Goal: Check status: Check status

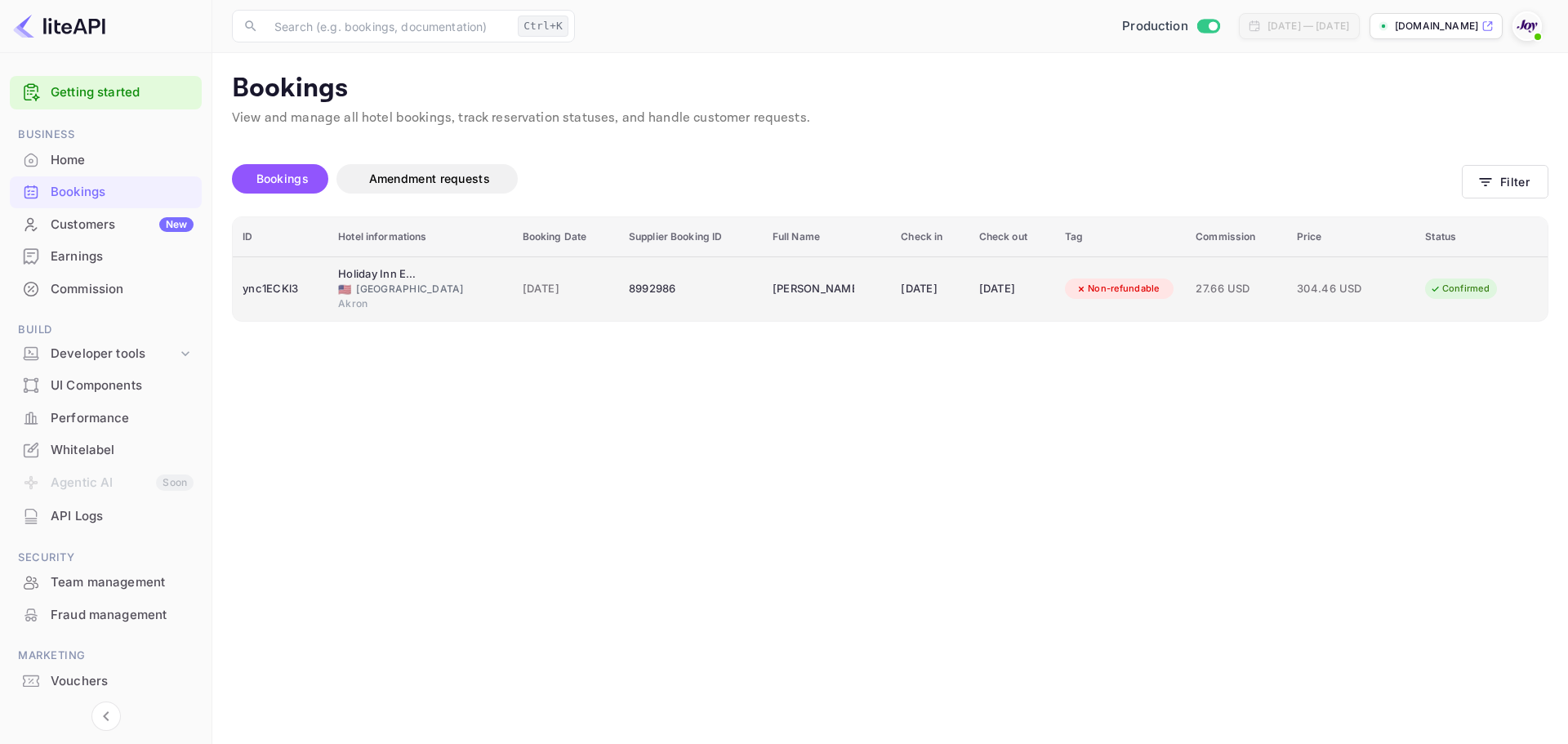
copy tr "8992986"
drag, startPoint x: 687, startPoint y: 292, endPoint x: 607, endPoint y: 294, distance: 80.0
click at [607, 294] on tr "ync1ECKl3 Holiday Inn Express & Suites Akron Regional Airport Area, an IHG Hote…" at bounding box center [891, 288] width 1315 height 65
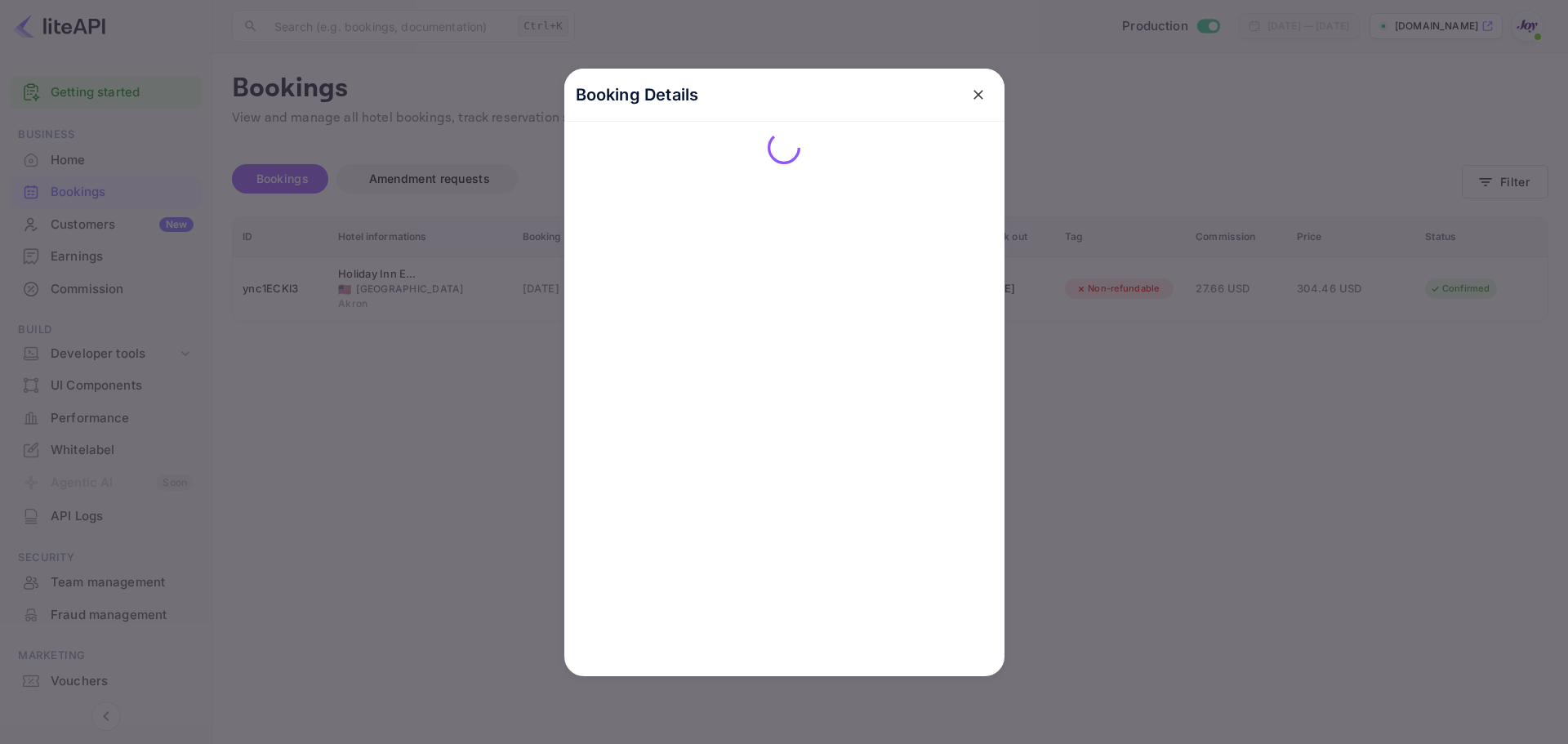
click at [409, 406] on div at bounding box center [784, 372] width 1568 height 744
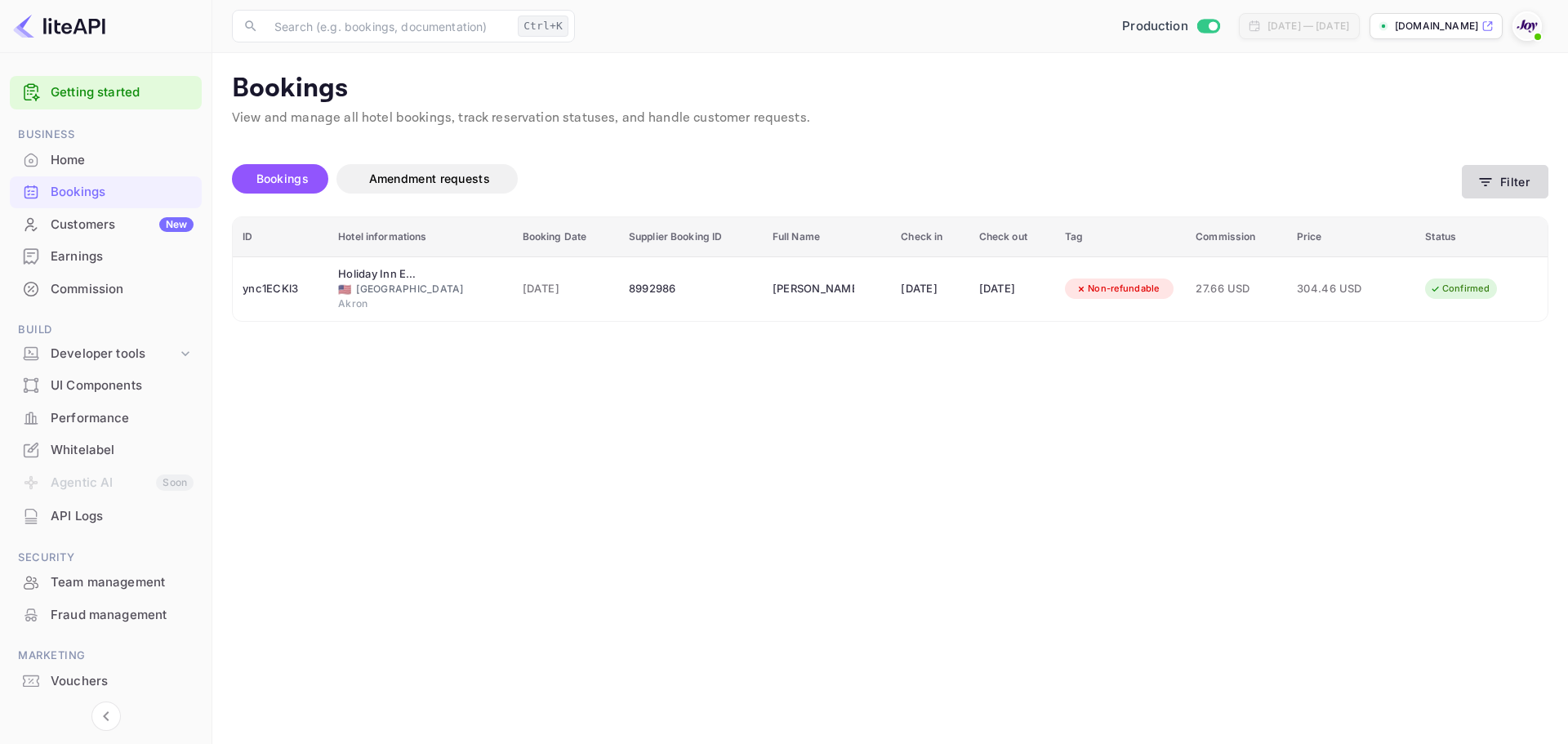
click at [1510, 189] on button "Filter" at bounding box center [1506, 181] width 87 height 33
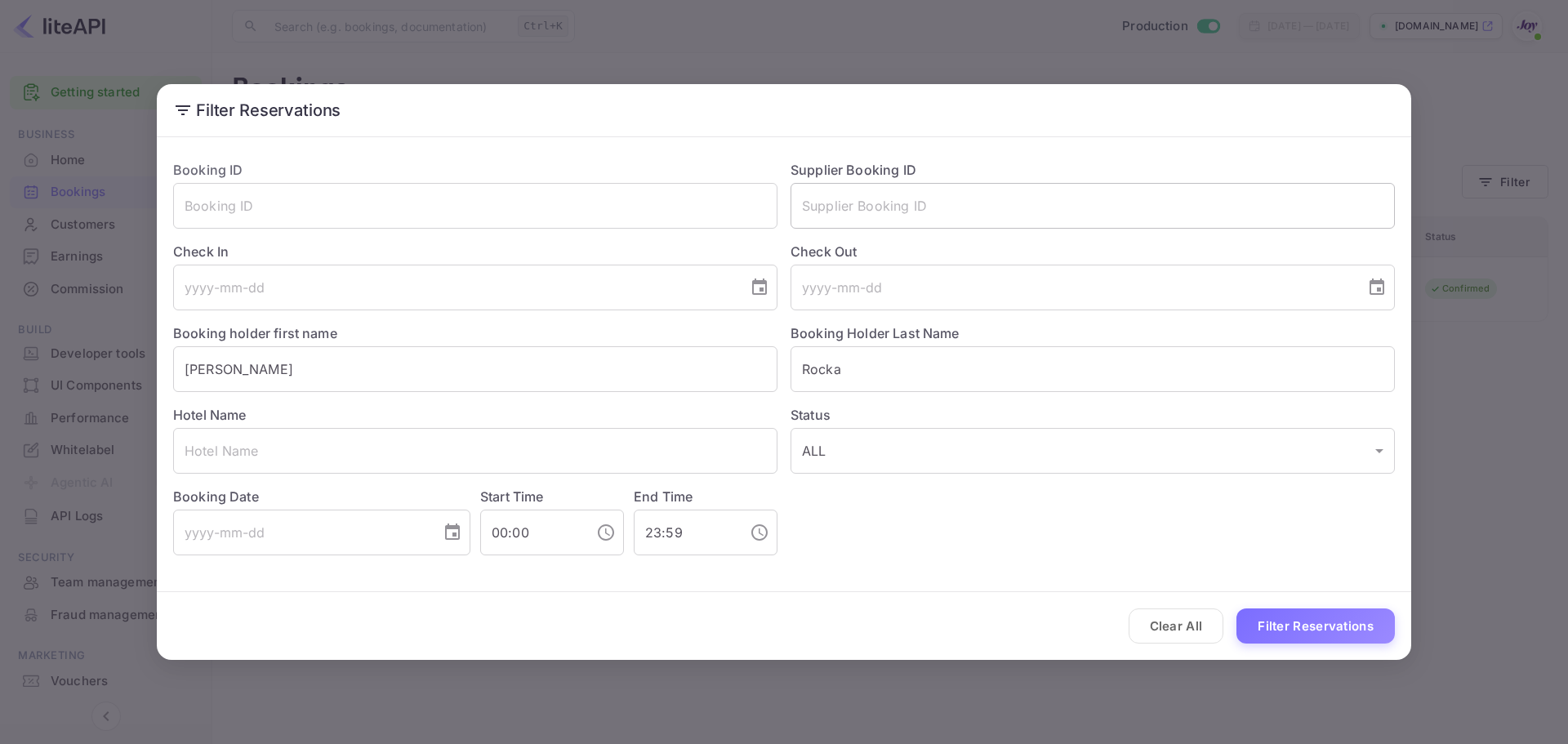
click at [892, 199] on input "text" at bounding box center [1092, 206] width 604 height 46
paste input "8904731"
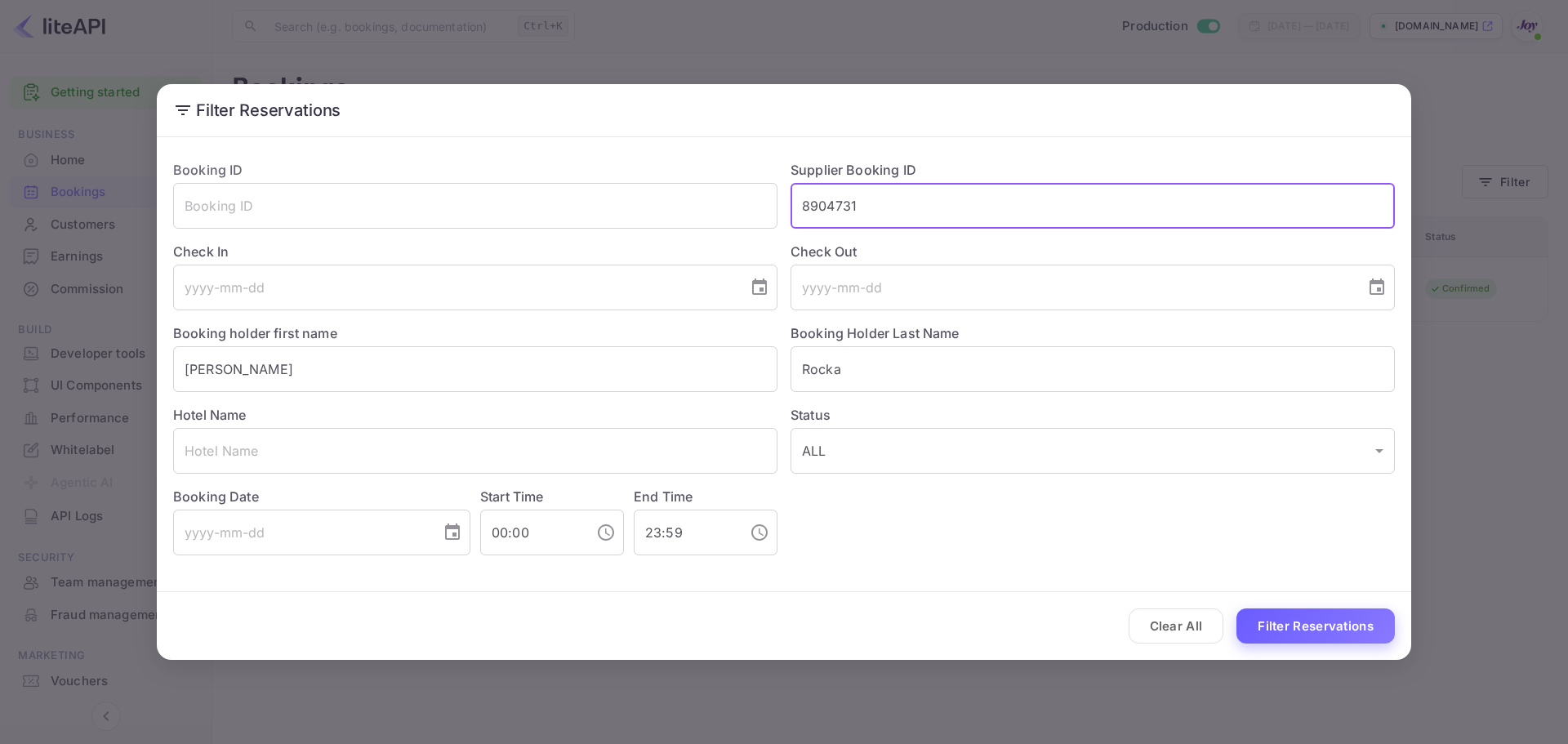
type input "8904731"
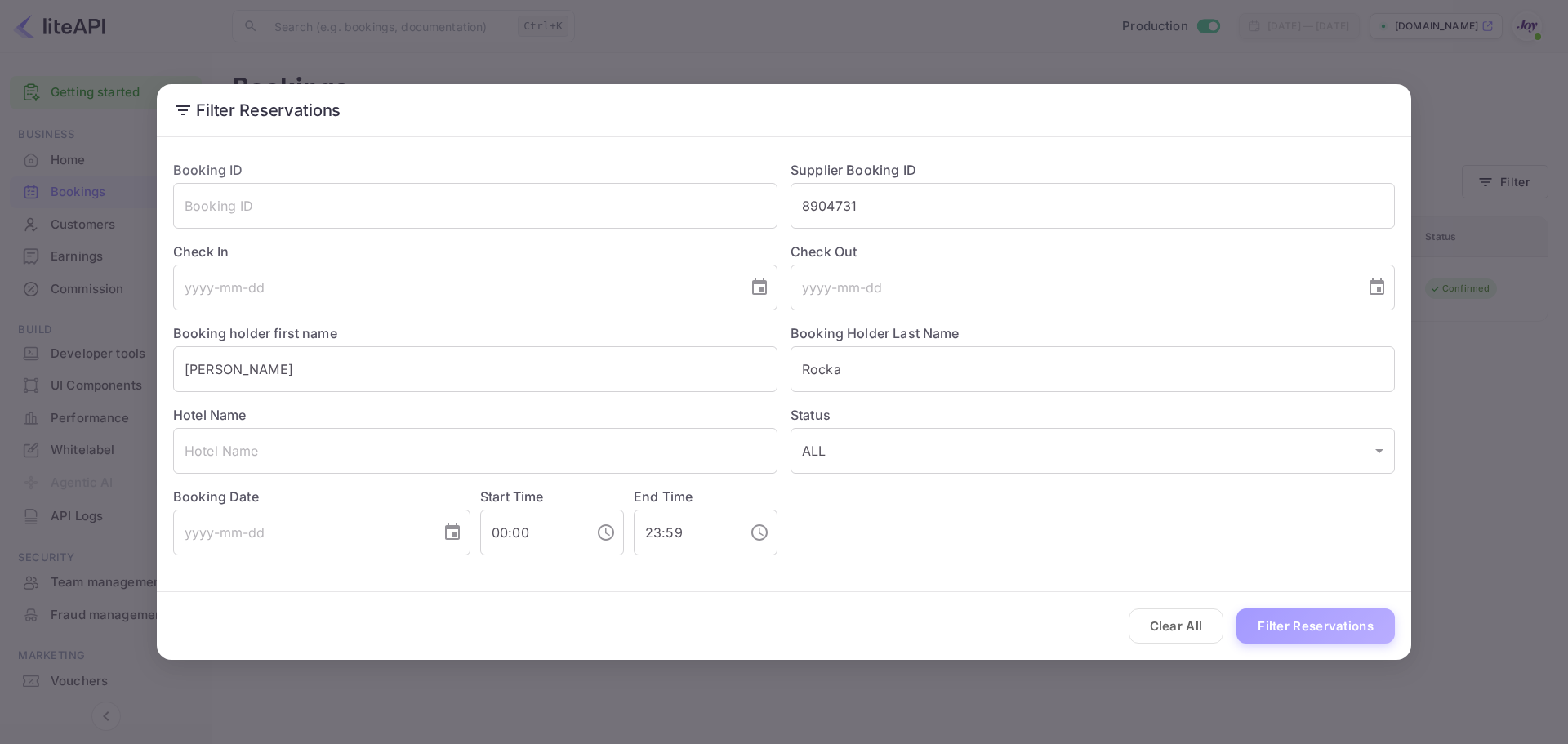
drag, startPoint x: 1315, startPoint y: 612, endPoint x: 1303, endPoint y: 610, distance: 12.2
click at [1312, 613] on button "Filter Reservations" at bounding box center [1316, 625] width 158 height 35
click at [1301, 634] on button "Filter Reservations" at bounding box center [1316, 625] width 158 height 35
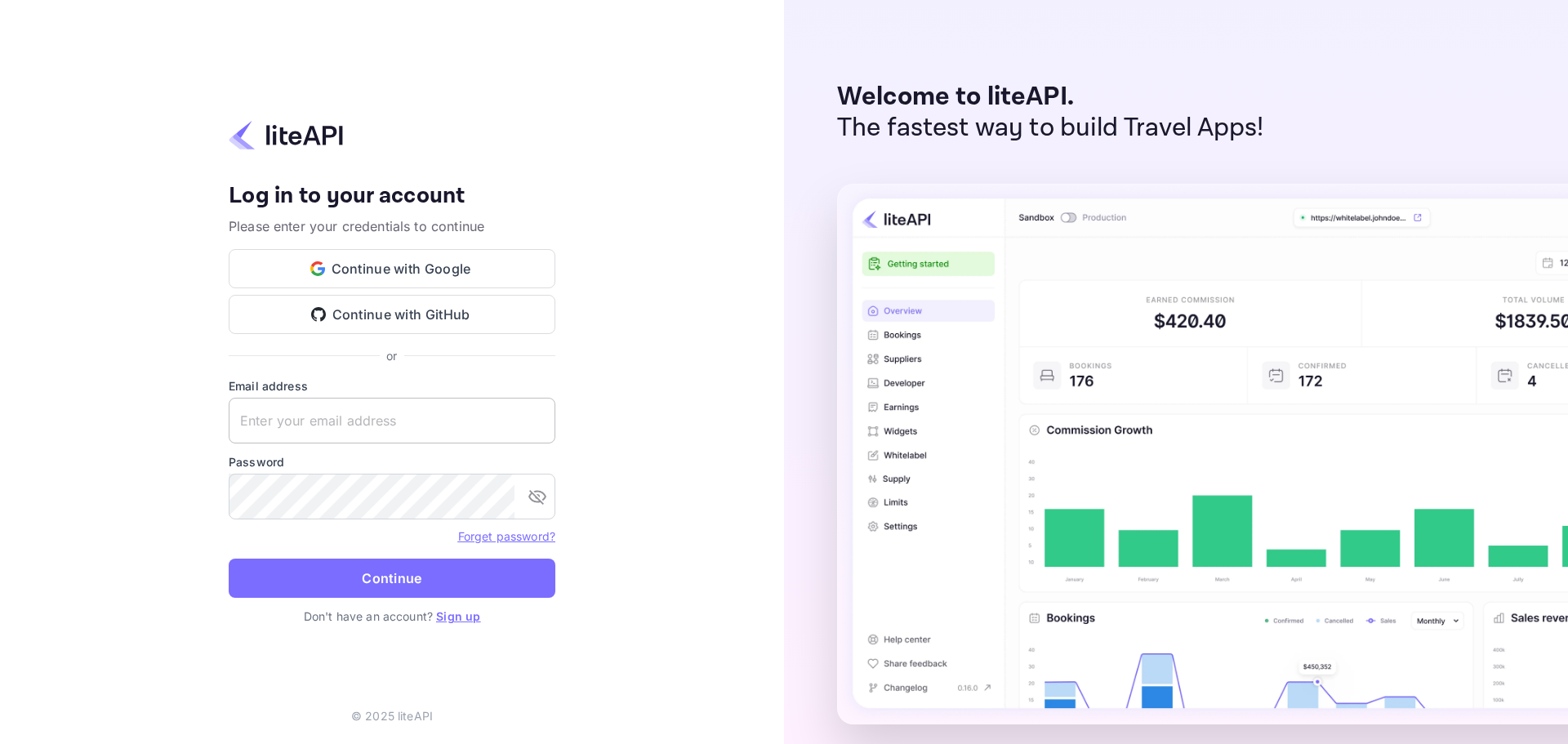
click at [459, 414] on input "text" at bounding box center [392, 421] width 327 height 46
paste input "services@withjoy.com"
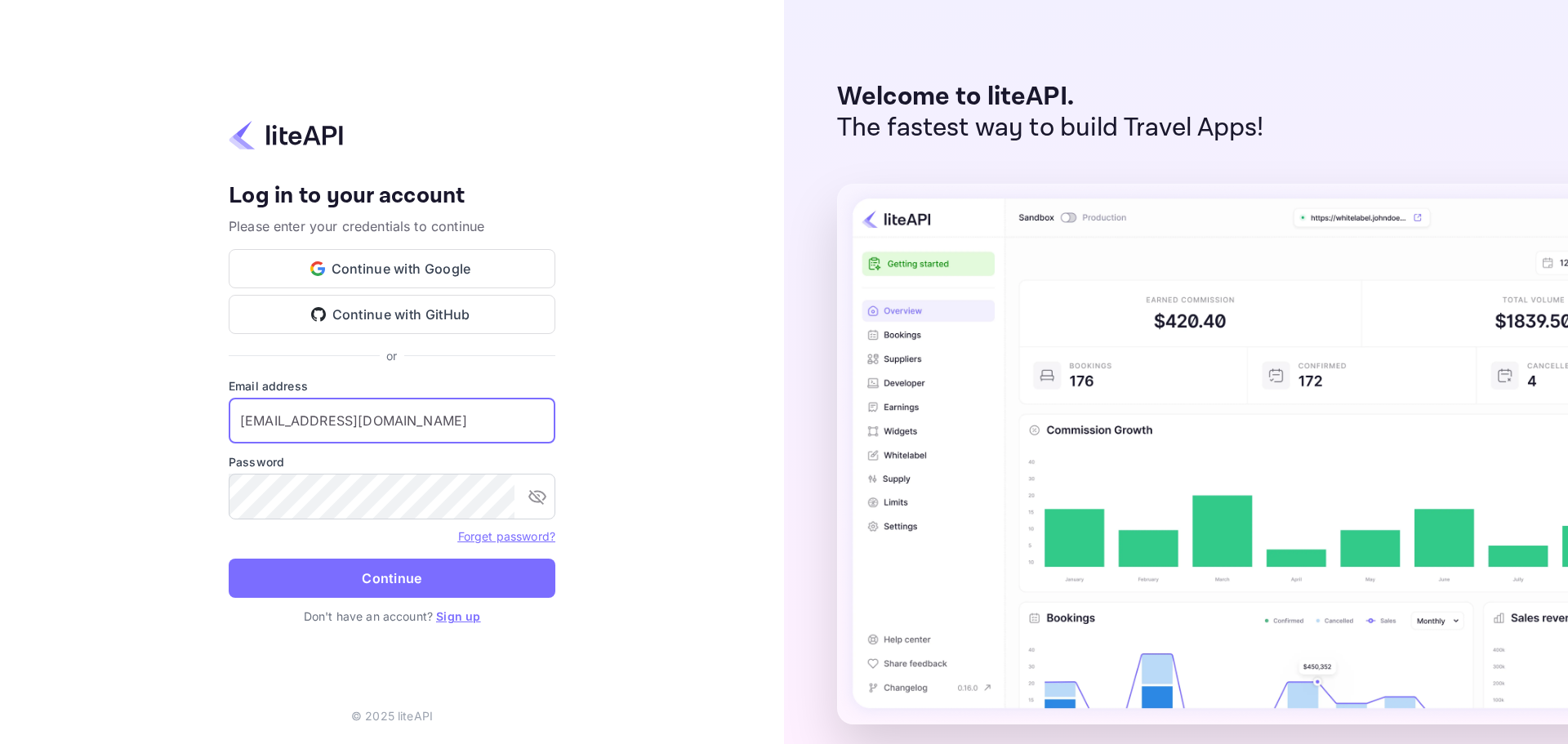
click at [234, 427] on input "services@withjoy.com" at bounding box center [392, 421] width 327 height 46
type input "services@withjoy.com"
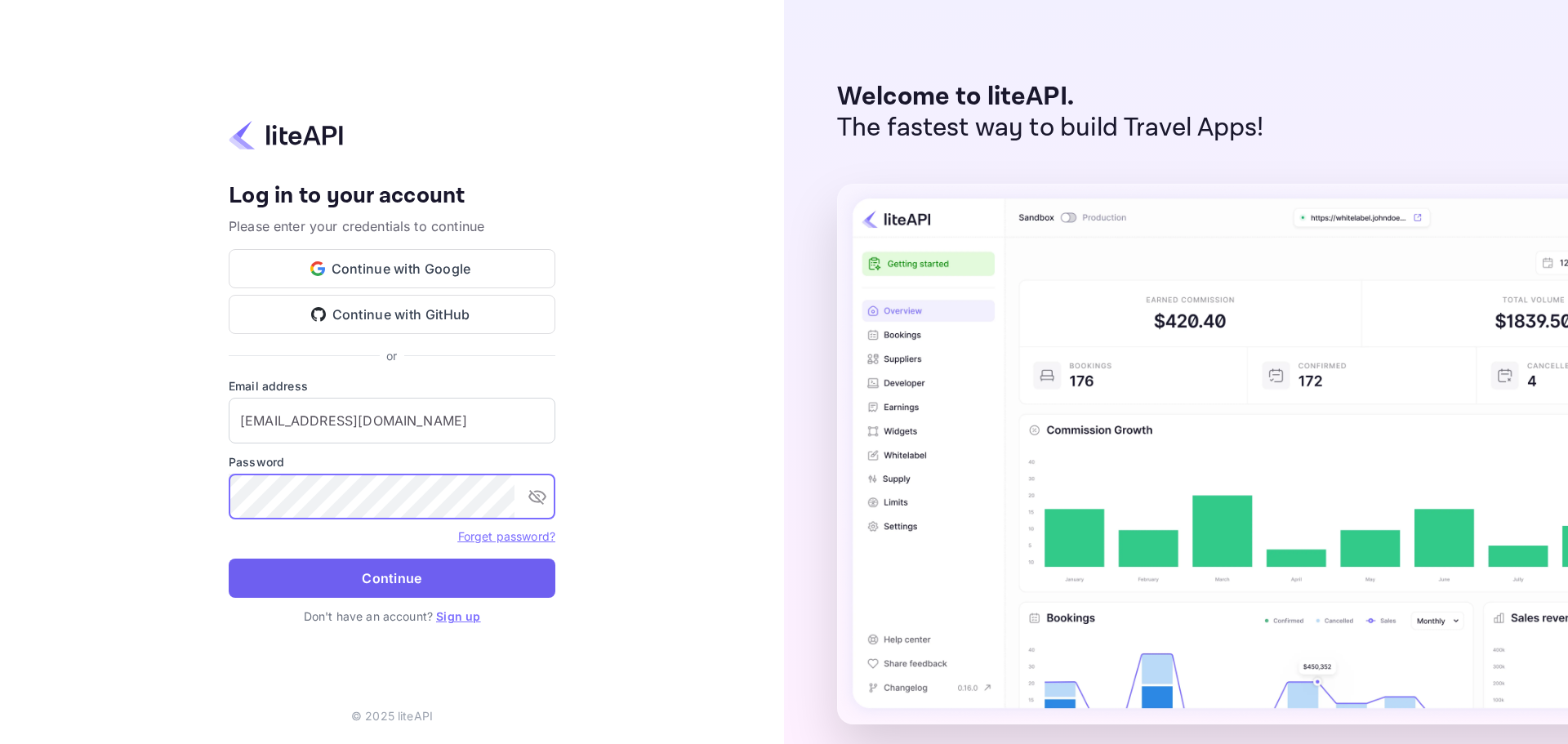
click at [381, 567] on button "Continue" at bounding box center [392, 578] width 327 height 39
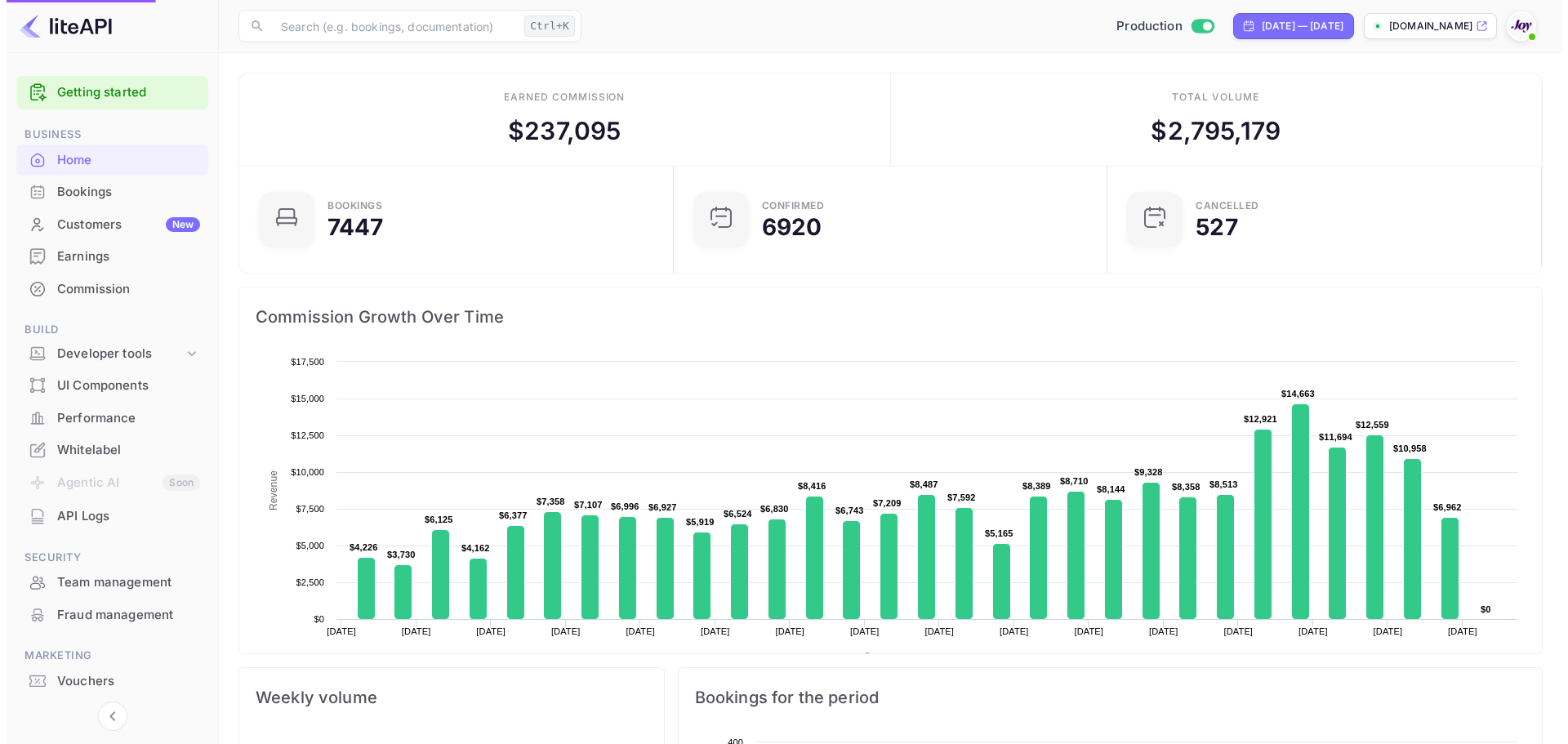
scroll to position [253, 412]
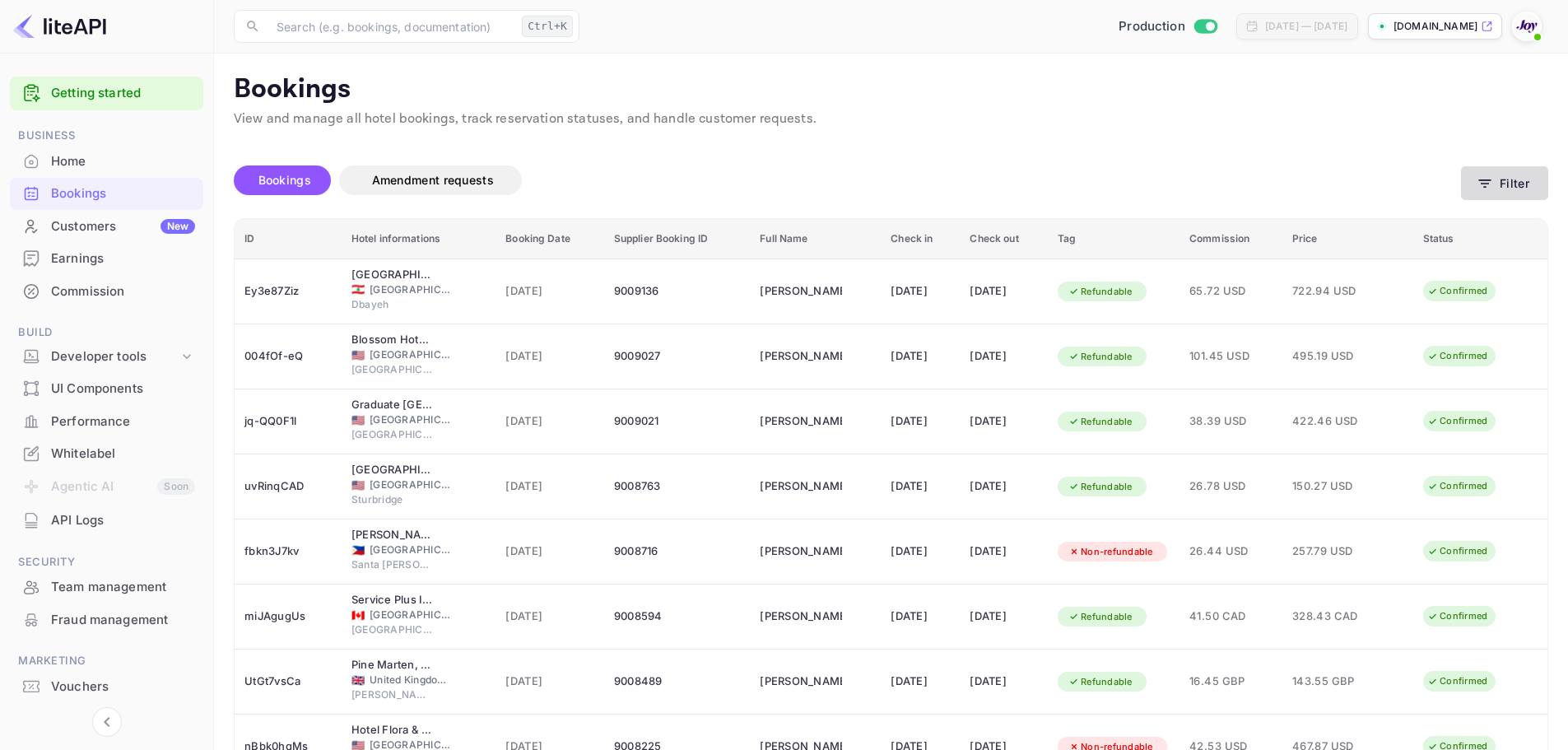
click at [1469, 189] on button "Filter" at bounding box center [1505, 183] width 87 height 33
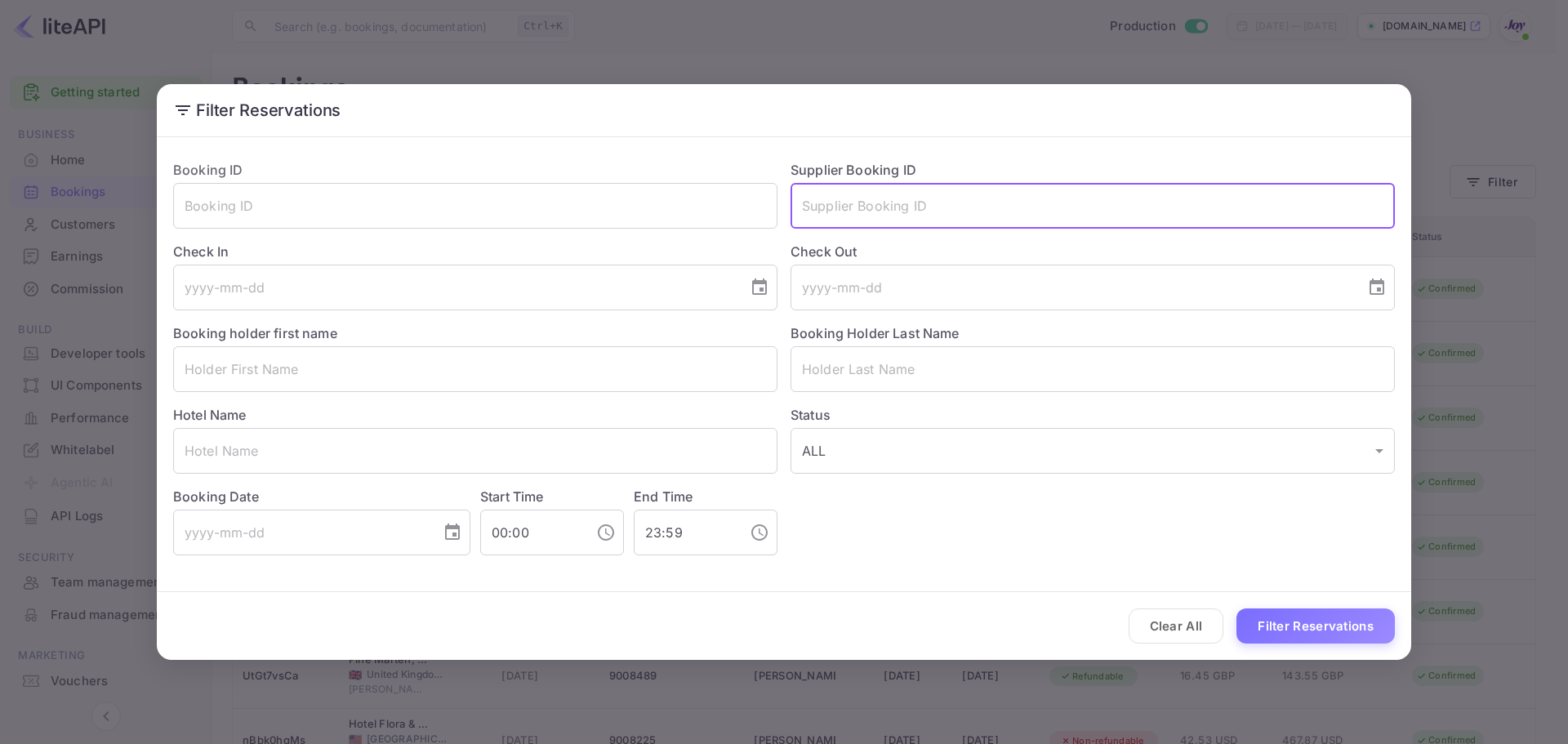
click at [869, 213] on input "text" at bounding box center [1092, 206] width 604 height 46
paste input "8904731"
type input "8904731"
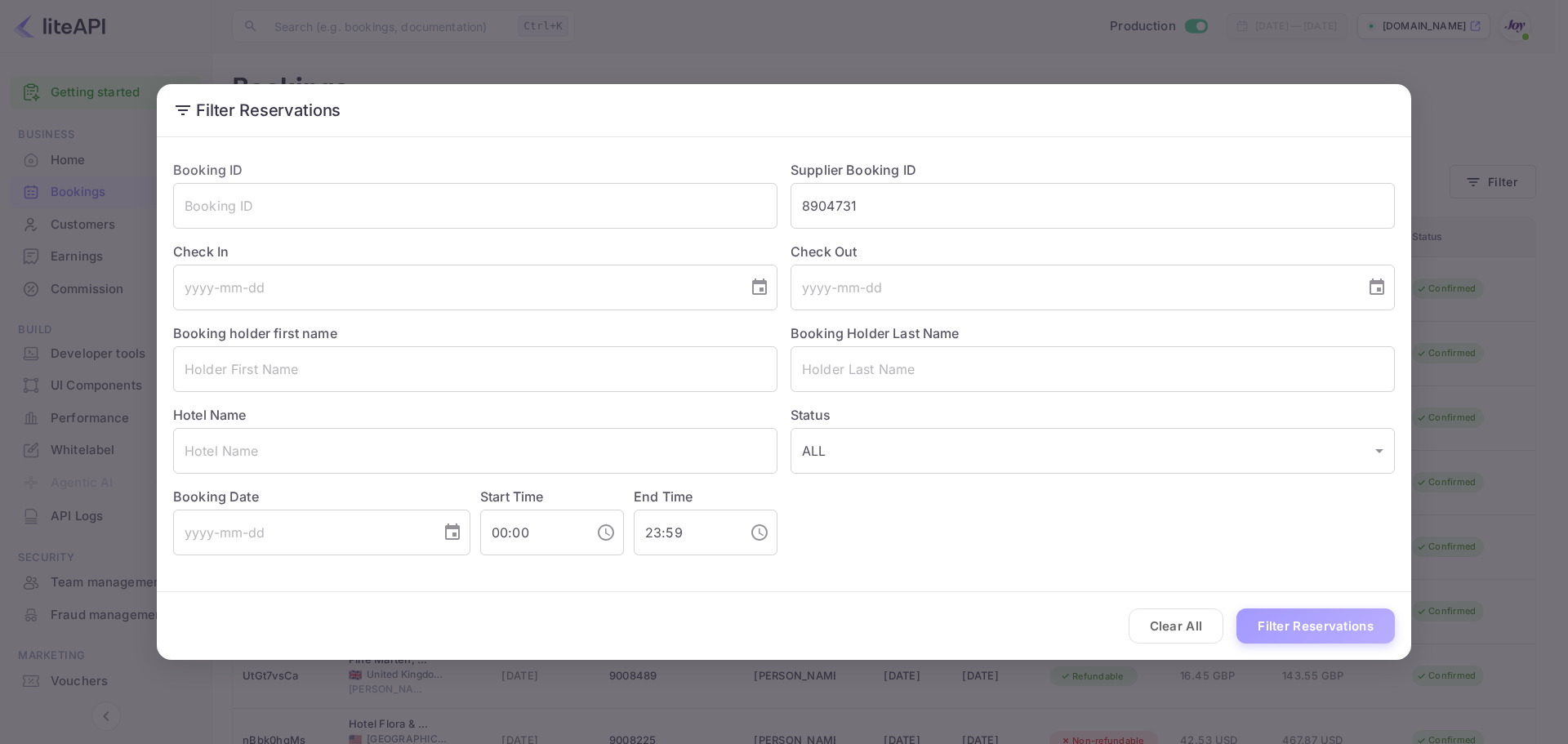
drag, startPoint x: 1303, startPoint y: 628, endPoint x: 1292, endPoint y: 624, distance: 11.7
click at [1302, 629] on button "Filter Reservations" at bounding box center [1316, 625] width 158 height 35
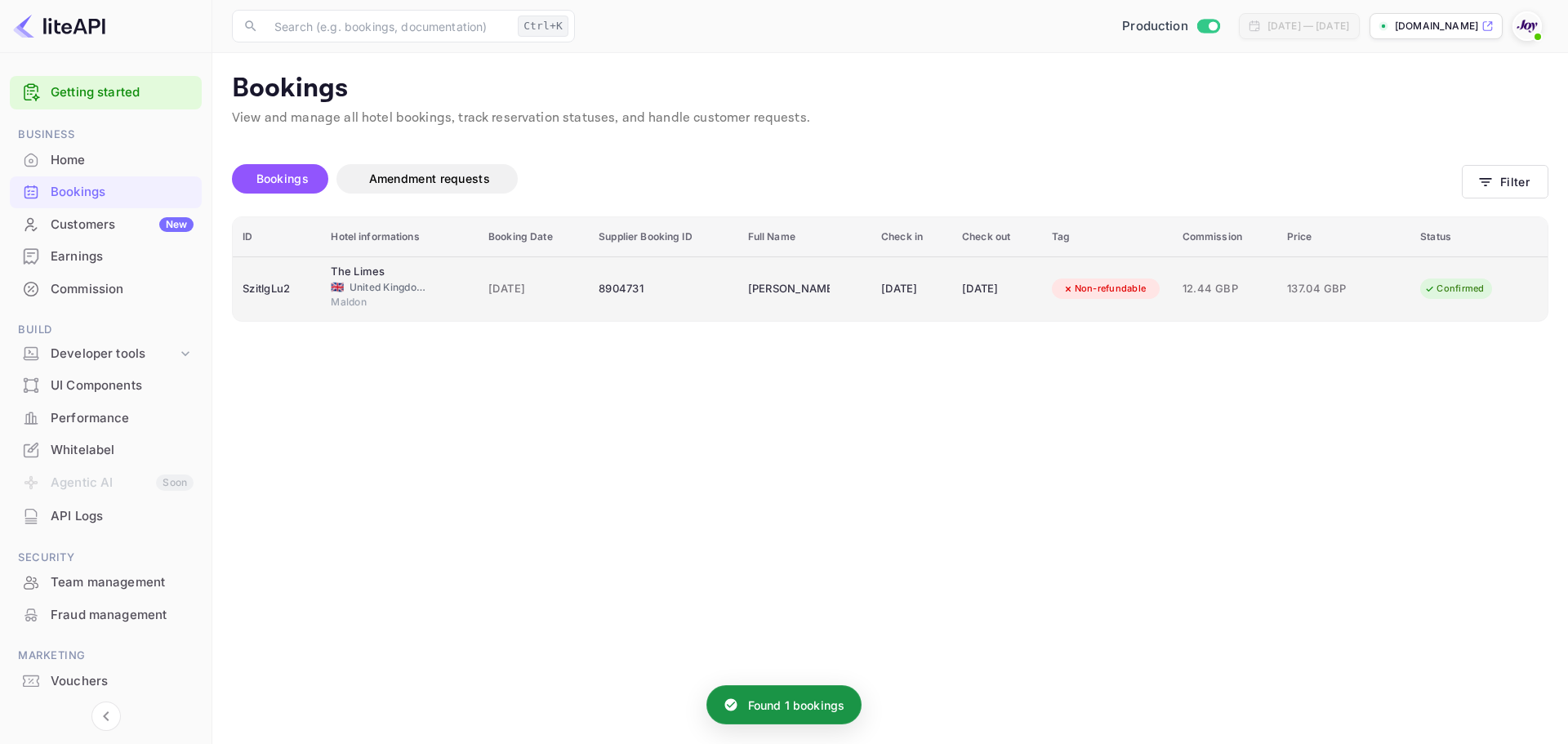
click at [341, 282] on div "🇬🇧 [GEOGRAPHIC_DATA] and [GEOGRAPHIC_DATA]" at bounding box center [400, 287] width 138 height 14
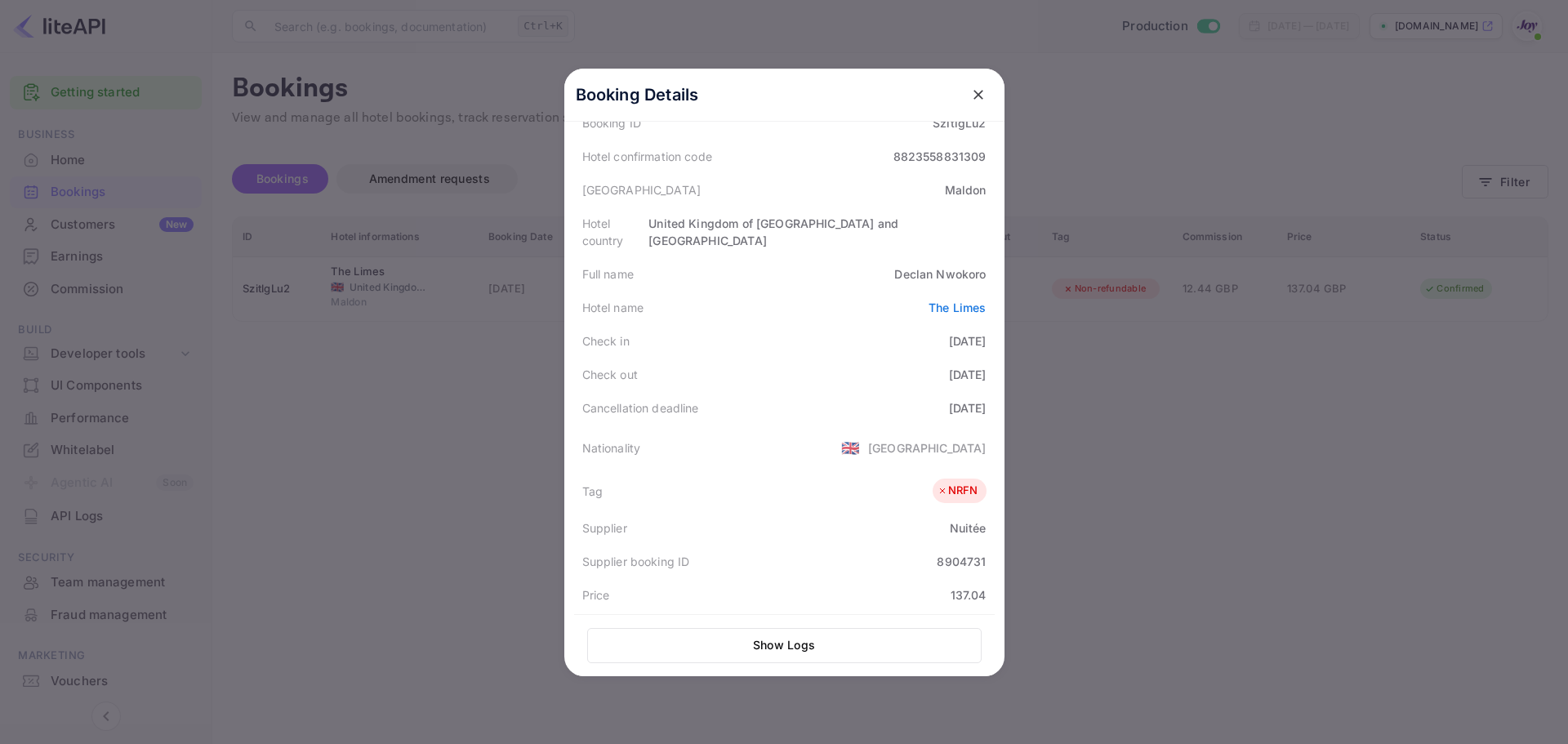
scroll to position [0, 0]
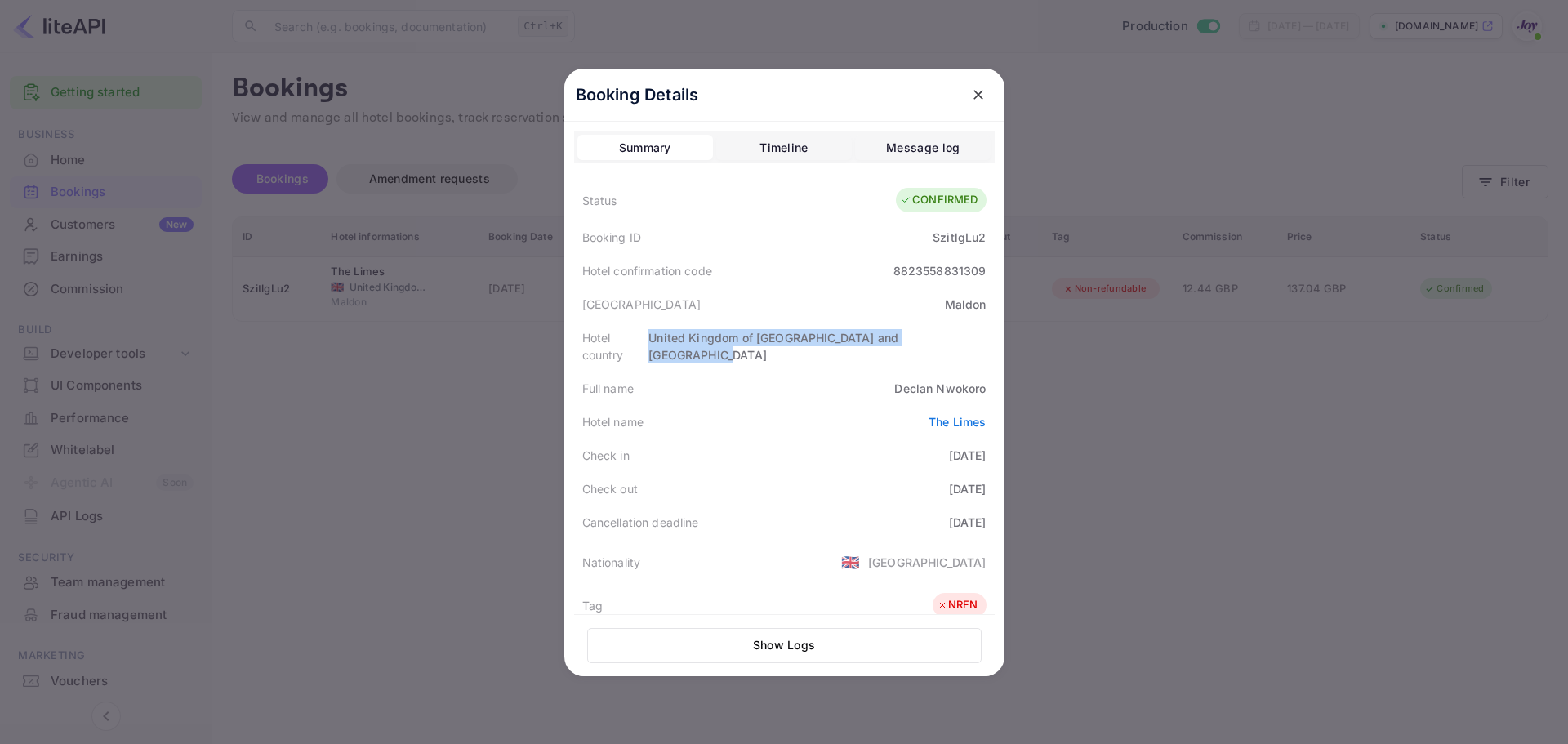
copy div "United Kingdom of [GEOGRAPHIC_DATA] and [GEOGRAPHIC_DATA]"
drag, startPoint x: 679, startPoint y: 336, endPoint x: 1055, endPoint y: 382, distance: 378.8
click at [1043, 373] on div "Booking Details Summary Timeline Message log Status CONFIRMED Booking ID Szitlg…" at bounding box center [784, 372] width 1568 height 744
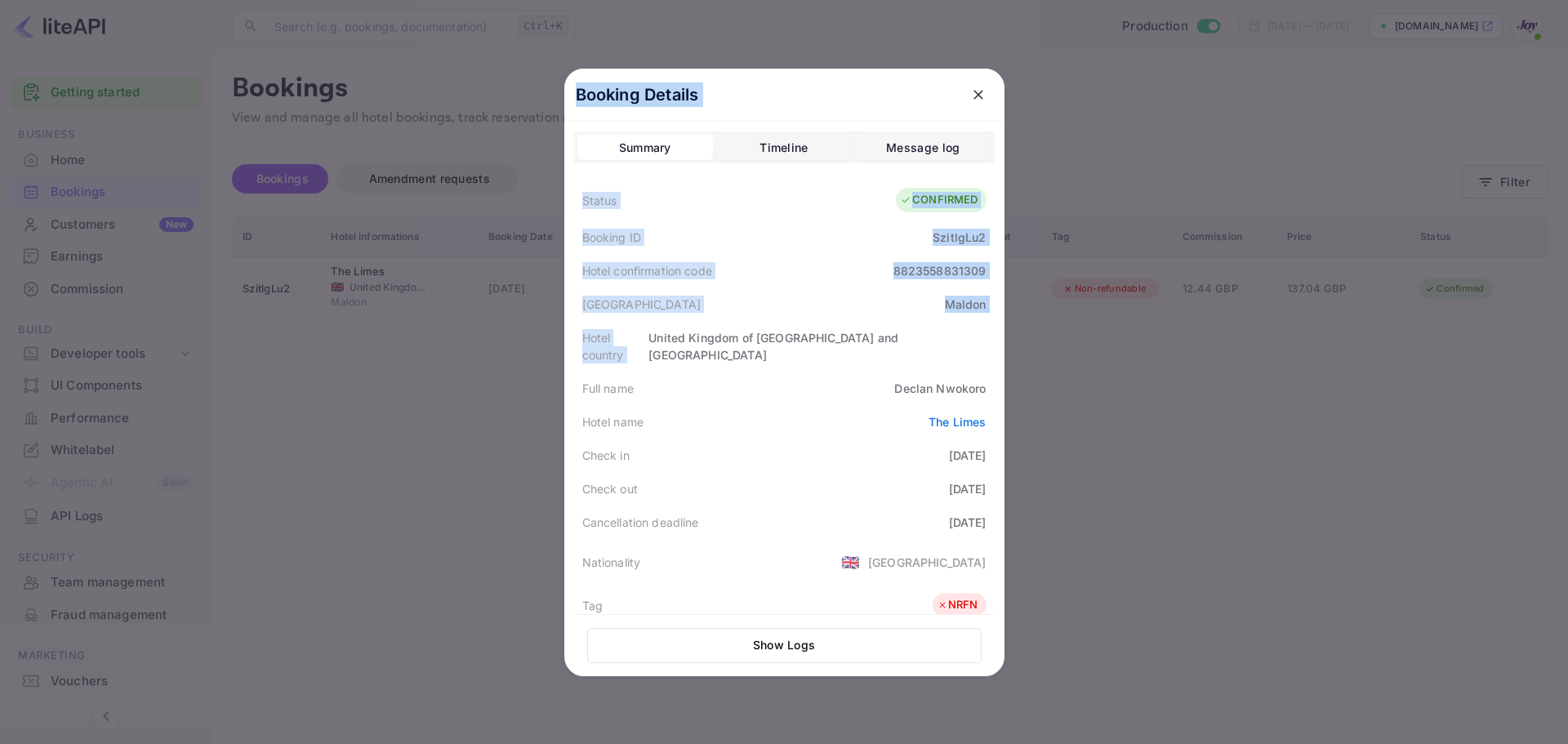
click at [1058, 381] on div at bounding box center [784, 372] width 1568 height 744
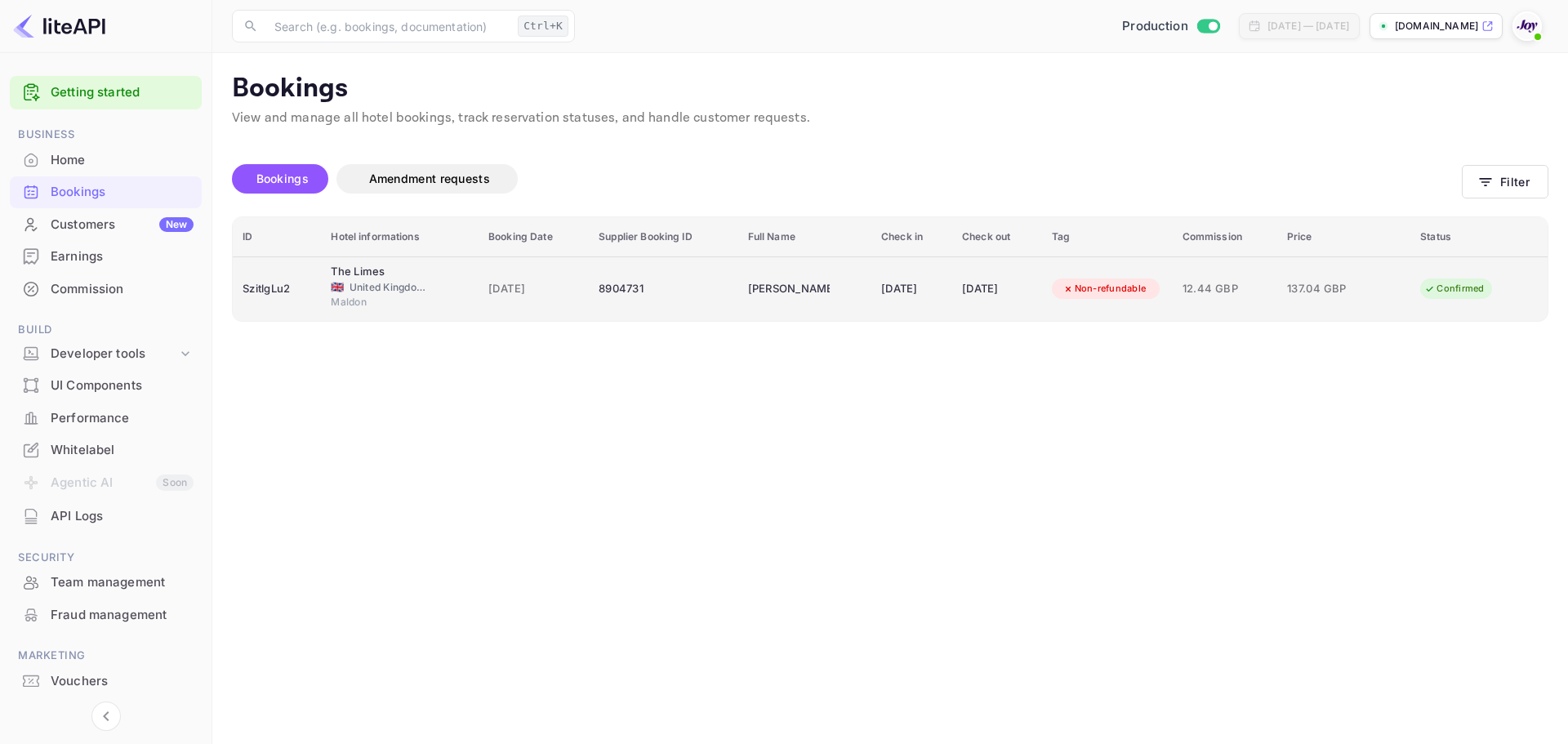
click at [385, 273] on div "The Limes" at bounding box center [372, 271] width 82 height 16
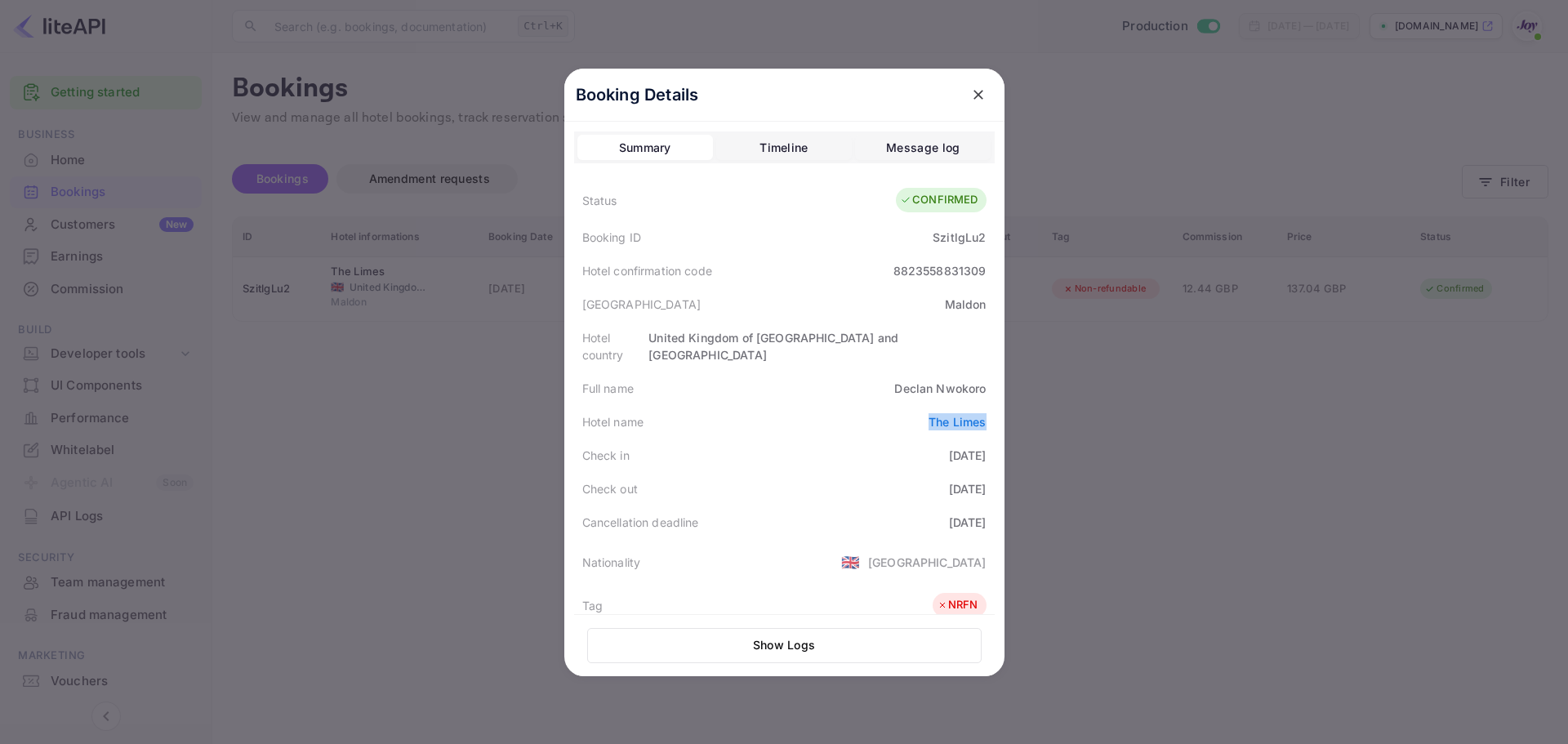
copy link "The Limes"
drag, startPoint x: 984, startPoint y: 406, endPoint x: 984, endPoint y: 387, distance: 19.0
click at [984, 405] on div "Hotel name The Limes" at bounding box center [784, 421] width 420 height 33
drag, startPoint x: 1091, startPoint y: 400, endPoint x: 734, endPoint y: 317, distance: 366.5
click at [1084, 400] on div at bounding box center [784, 372] width 1568 height 744
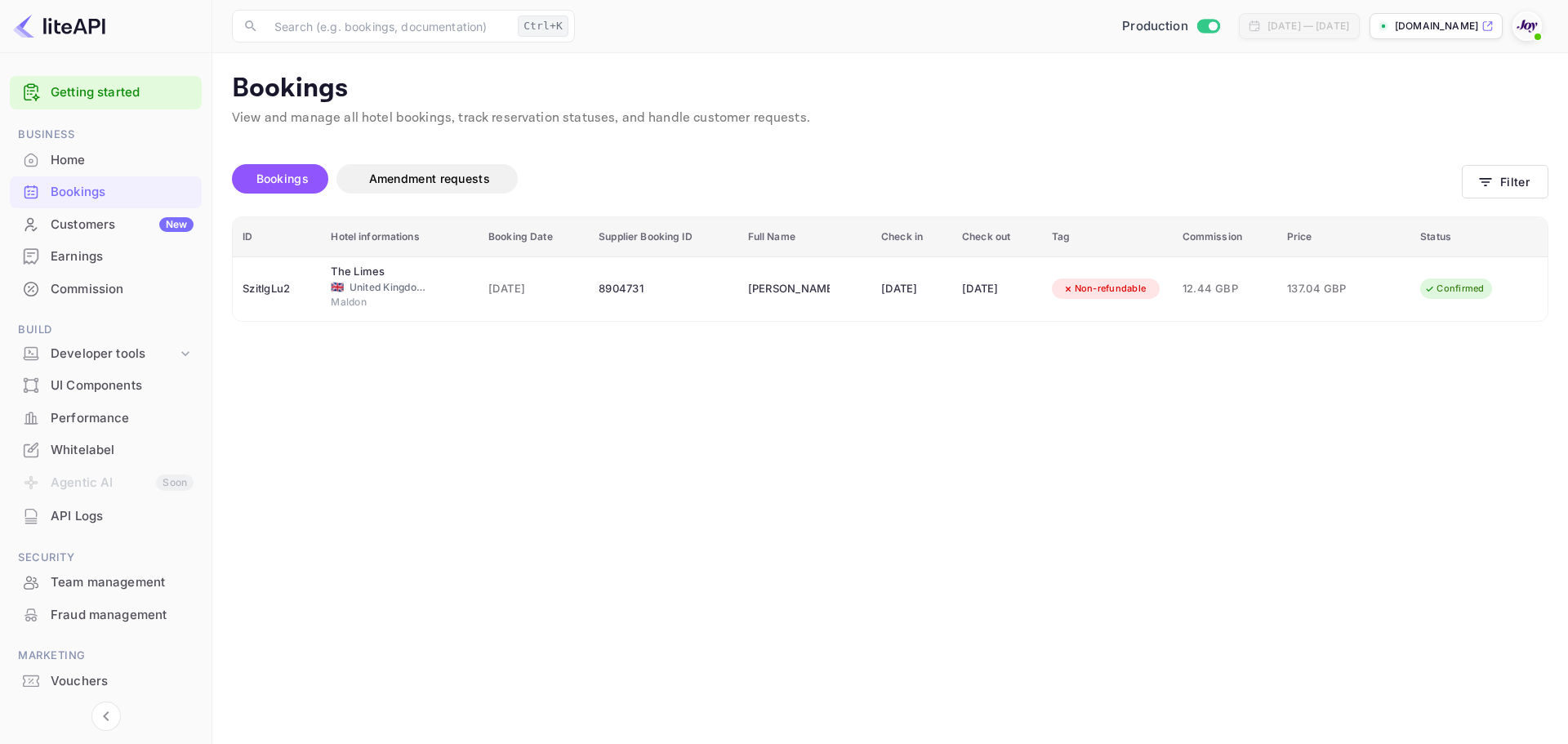
click at [463, 386] on main "Bookings View and manage all hotel bookings, track reservation statuses, and ha…" at bounding box center [891, 398] width 1356 height 690
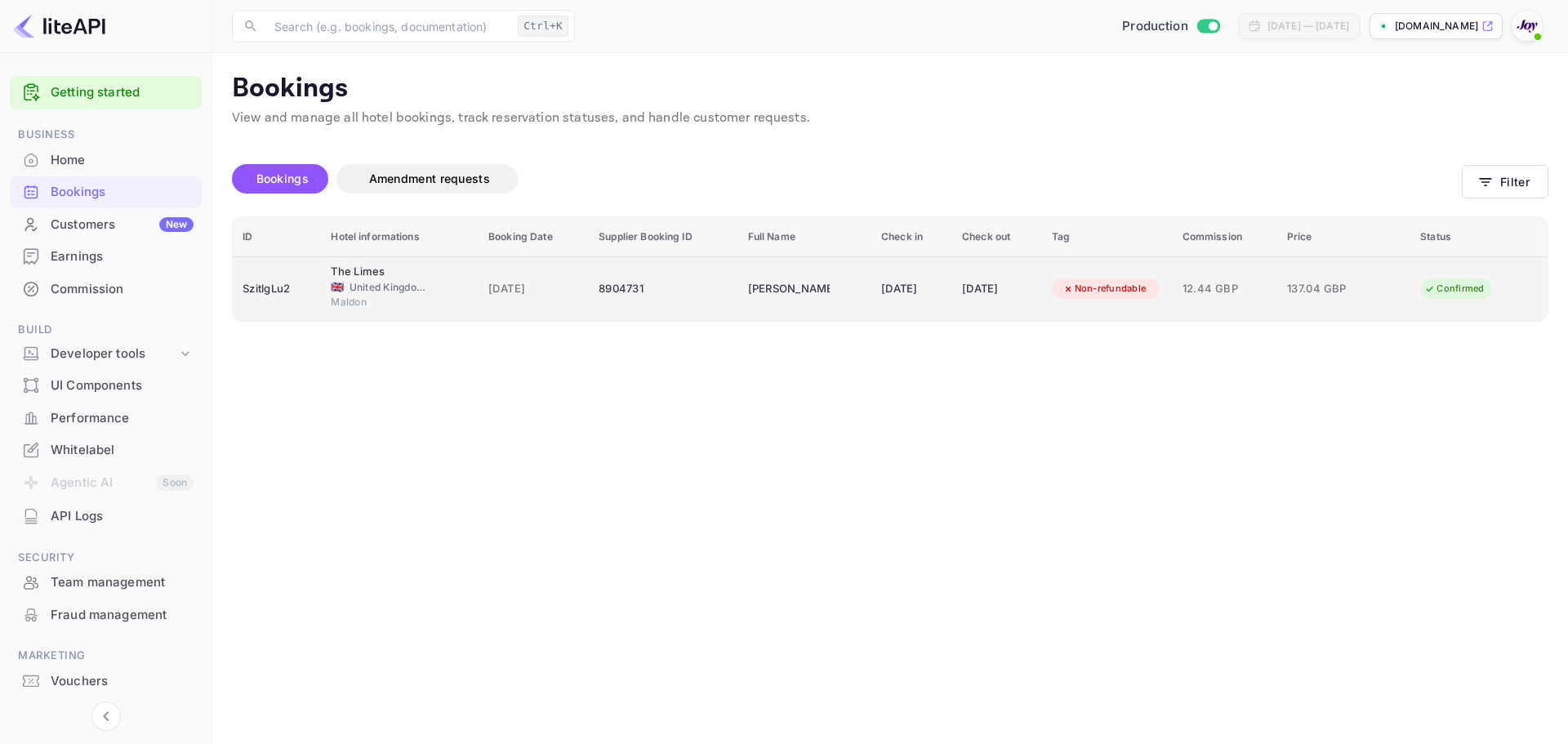
click at [426, 281] on div "🇬🇧 [GEOGRAPHIC_DATA] and [GEOGRAPHIC_DATA]" at bounding box center [400, 287] width 138 height 14
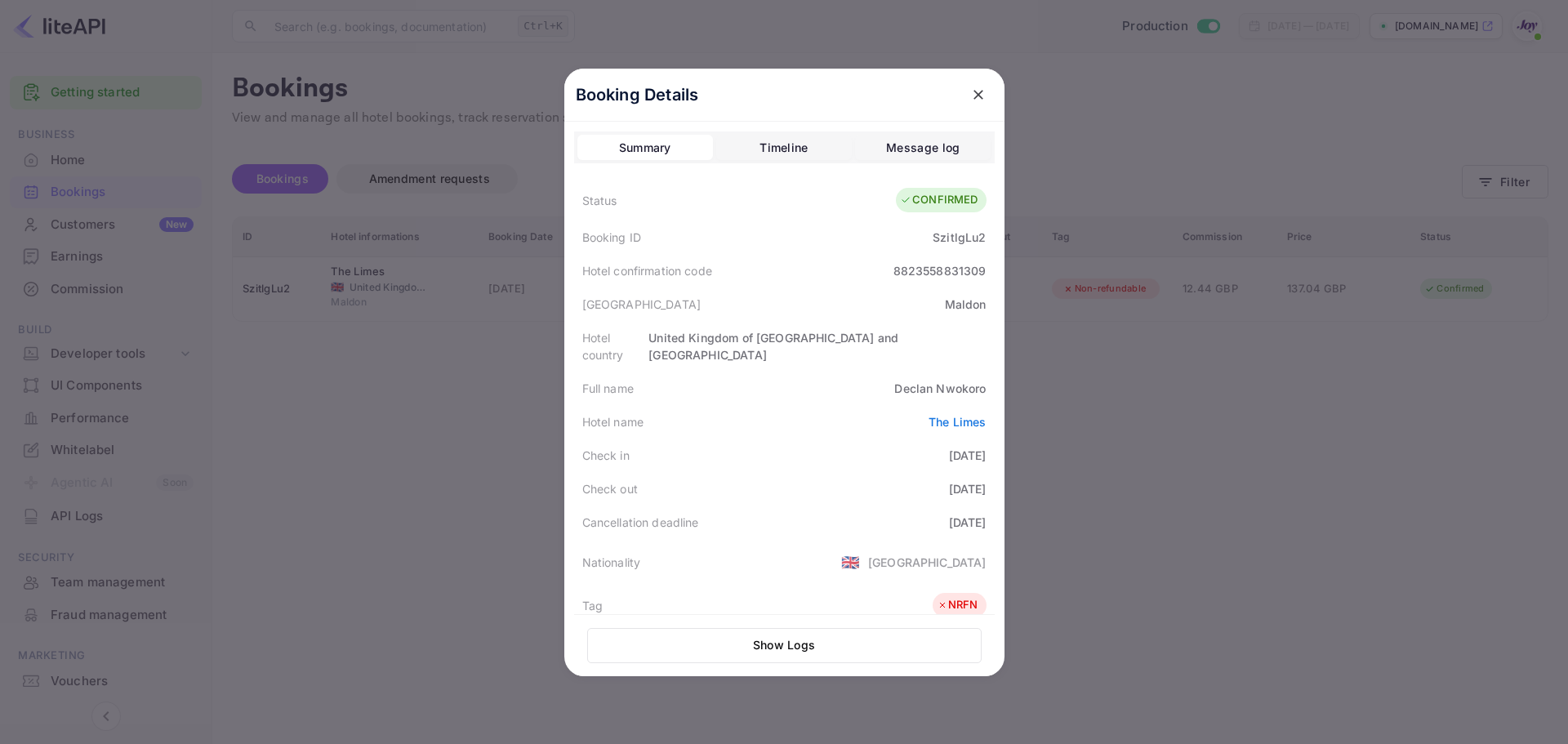
click at [1155, 380] on div at bounding box center [784, 372] width 1568 height 744
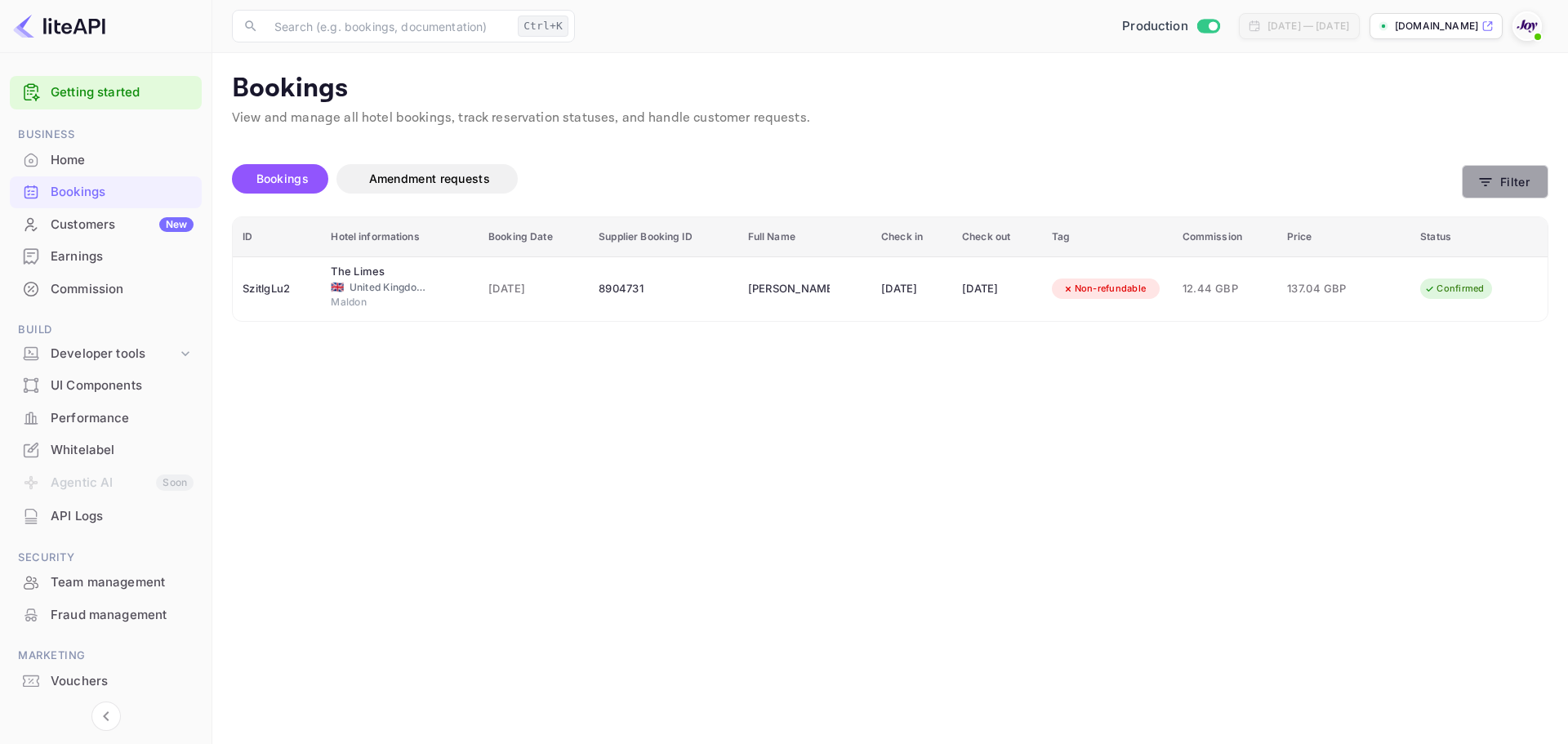
click at [1501, 190] on button "Filter" at bounding box center [1506, 181] width 87 height 33
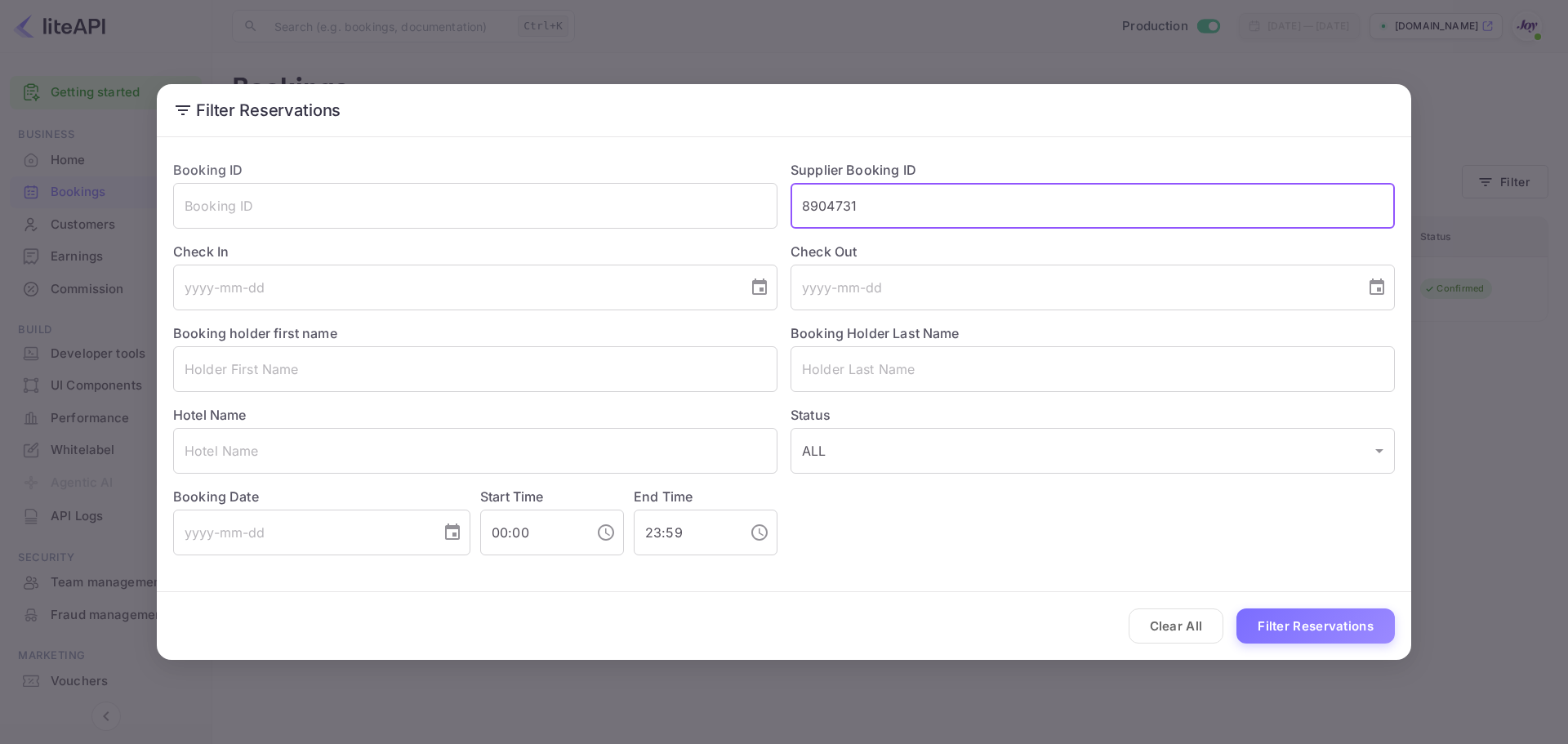
click at [1007, 203] on input "8904731" at bounding box center [1092, 206] width 604 height 46
paste input "#9004699"
click at [813, 207] on input "#9004699" at bounding box center [1092, 206] width 604 height 46
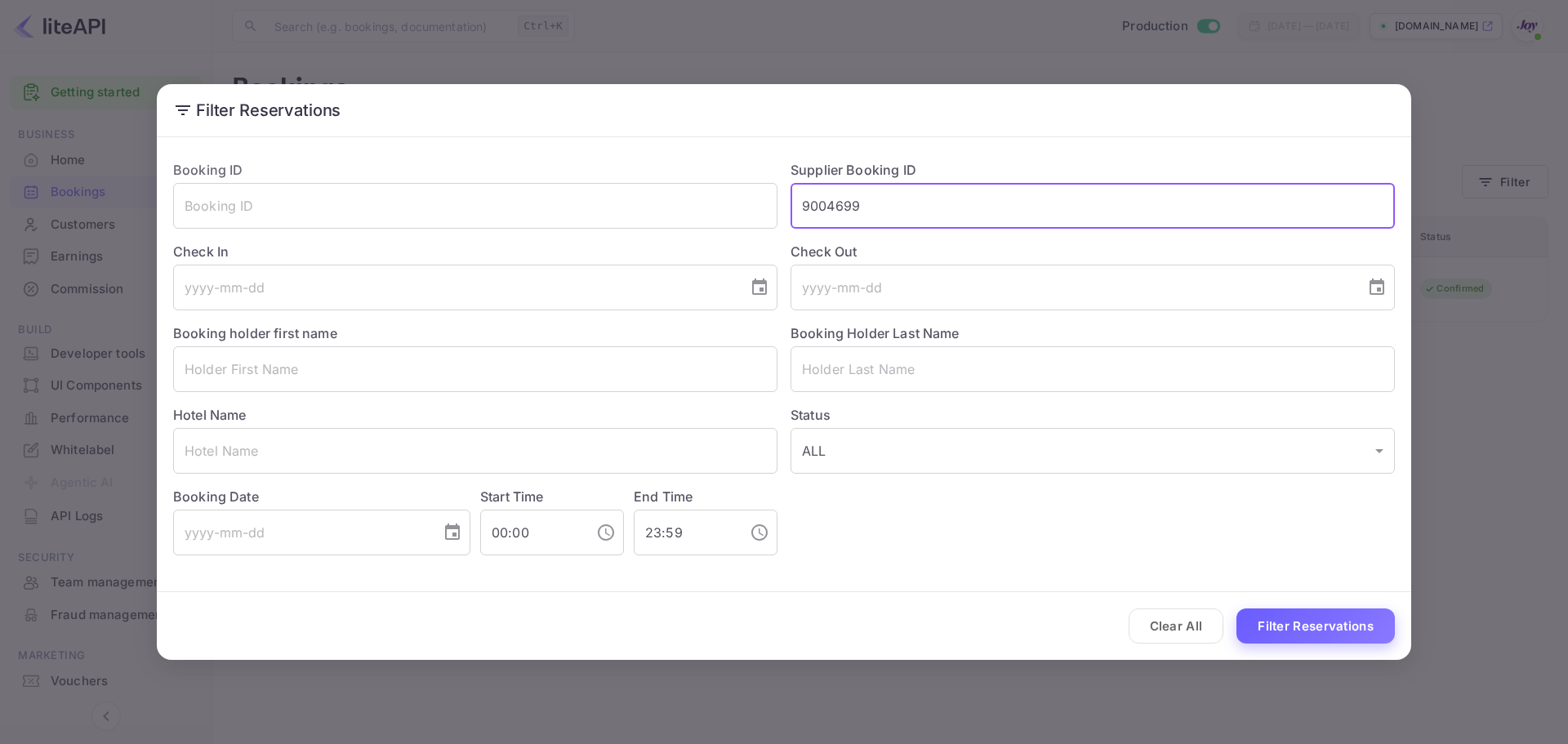
type input "9004699"
click at [1310, 629] on button "Filter Reservations" at bounding box center [1316, 625] width 158 height 35
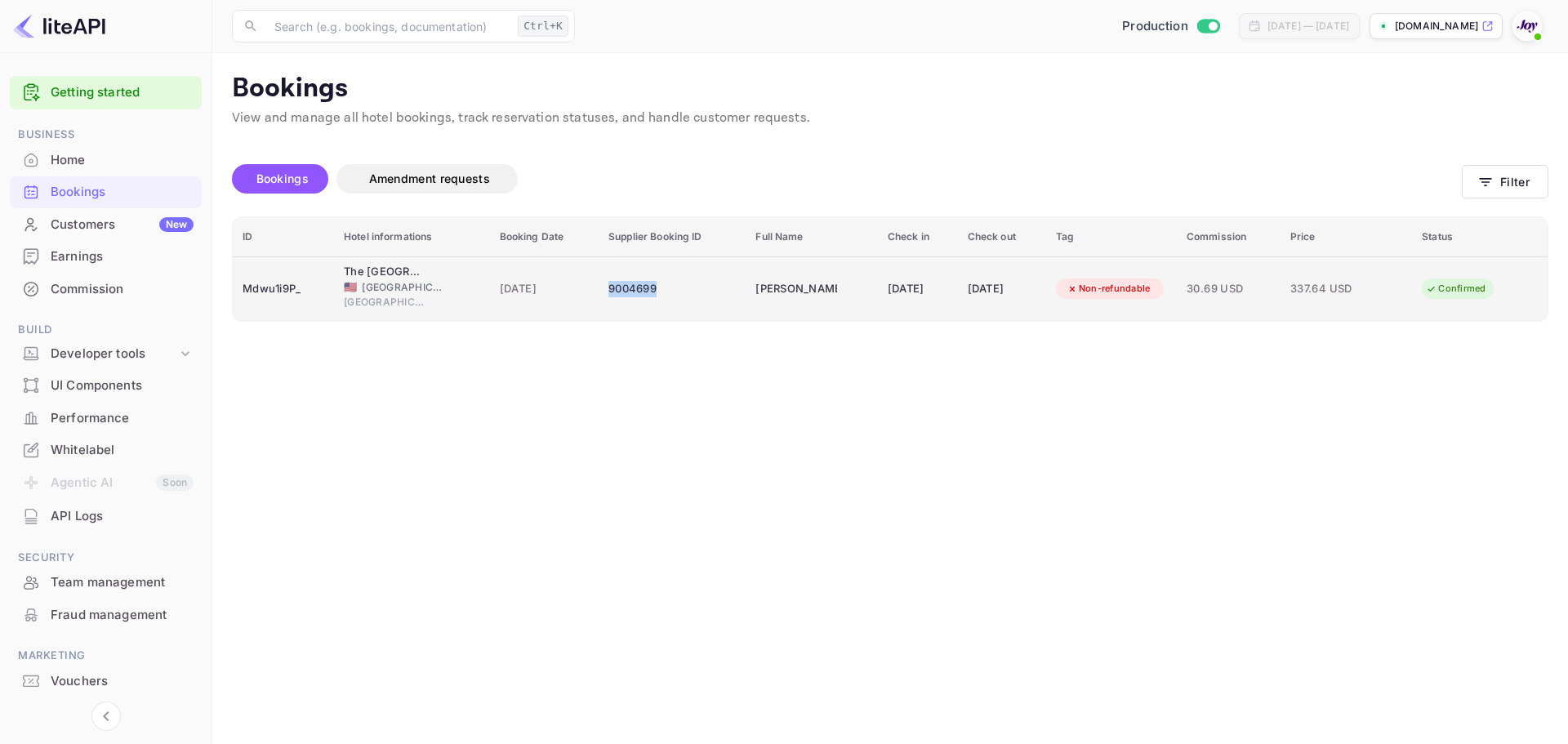
copy div "9004699"
drag, startPoint x: 643, startPoint y: 294, endPoint x: 576, endPoint y: 303, distance: 67.6
click at [576, 303] on tr "Mdwu1i9P_ The Westin Arlington 🇺🇸 [GEOGRAPHIC_DATA] [GEOGRAPHIC_DATA] [DATE] 90…" at bounding box center [891, 288] width 1315 height 65
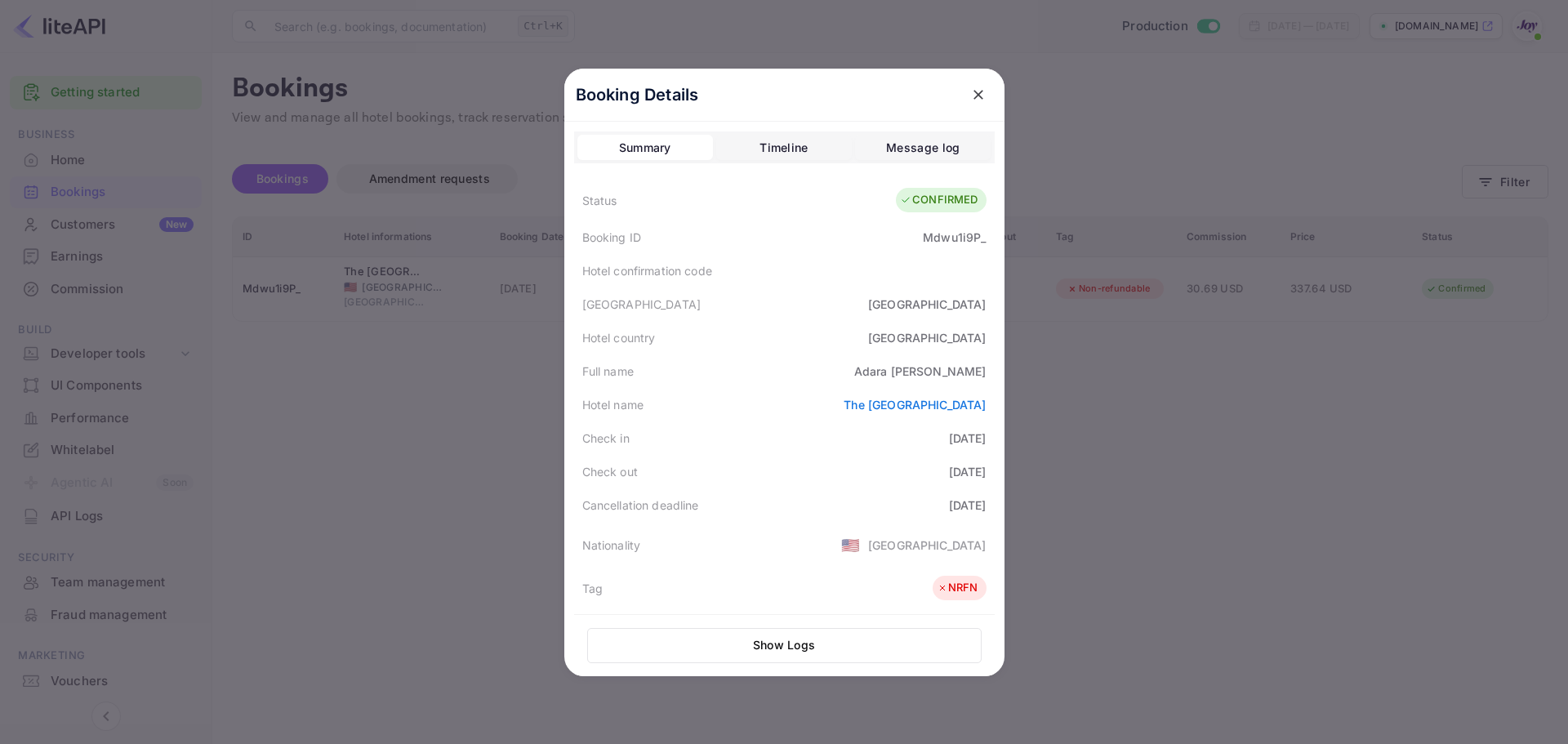
click at [329, 475] on div at bounding box center [784, 372] width 1568 height 744
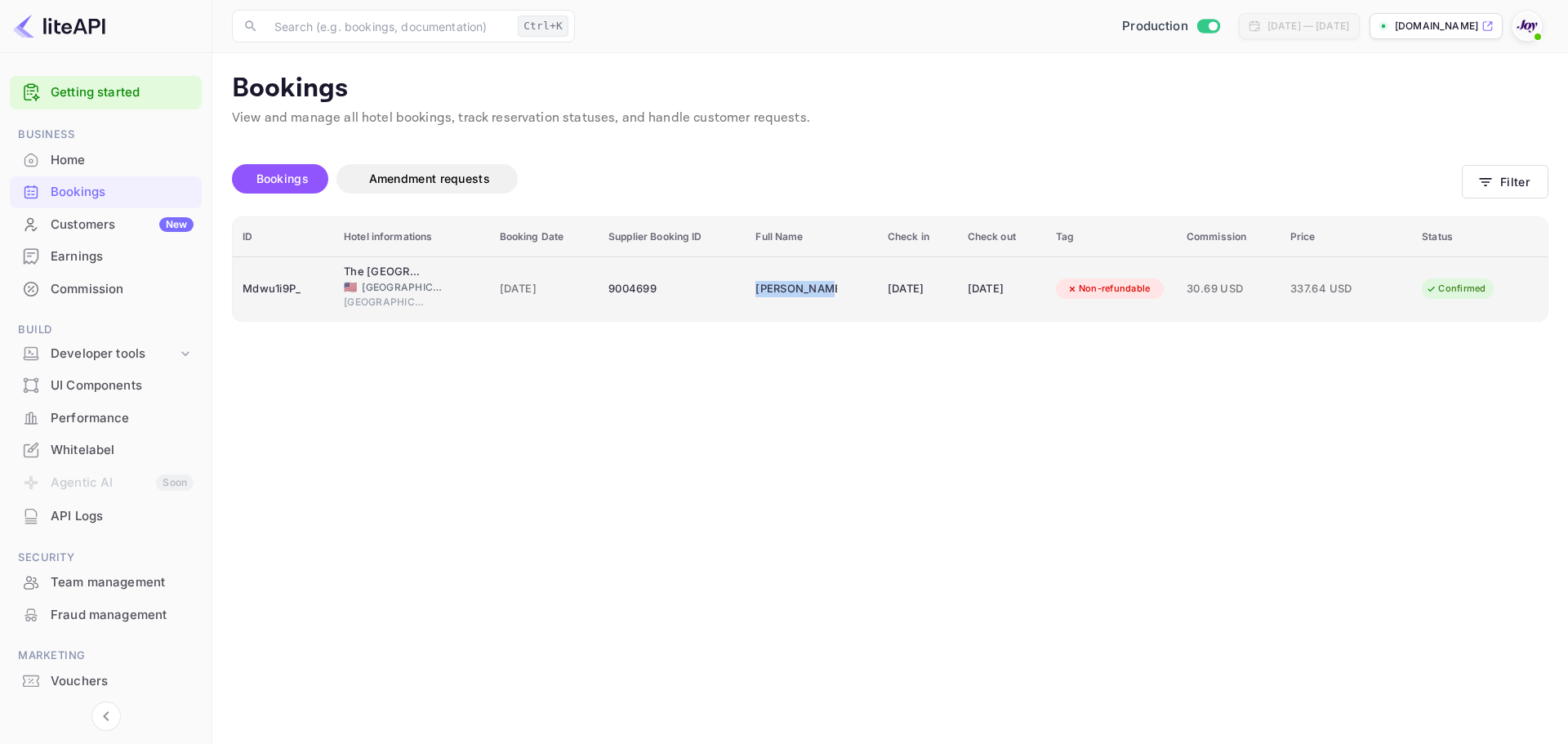
copy div "[PERSON_NAME]"
drag, startPoint x: 787, startPoint y: 295, endPoint x: 733, endPoint y: 298, distance: 54.1
click at [746, 298] on td "[PERSON_NAME]" at bounding box center [812, 288] width 132 height 65
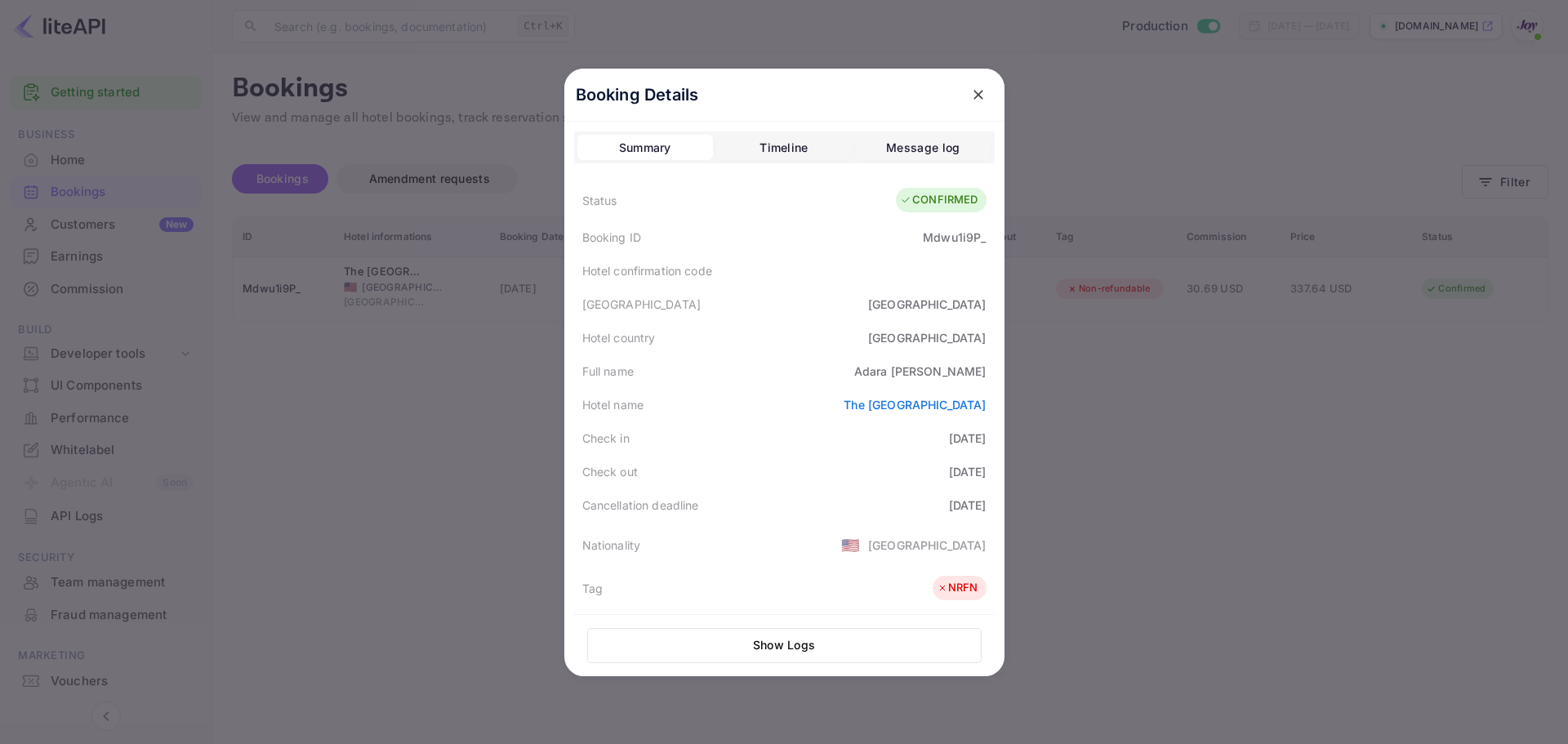
click at [606, 377] on div "Full name" at bounding box center [608, 371] width 51 height 17
click at [973, 88] on icon "close" at bounding box center [978, 94] width 16 height 16
